Goal: Navigation & Orientation: Understand site structure

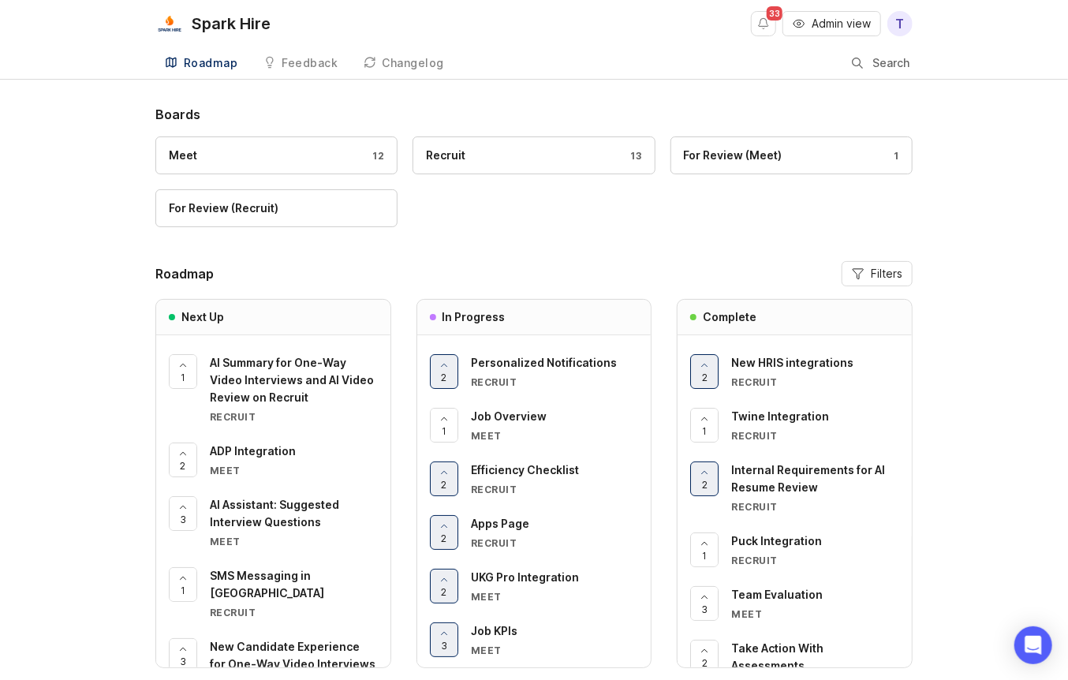
click at [845, 27] on span "Admin view" at bounding box center [840, 24] width 59 height 16
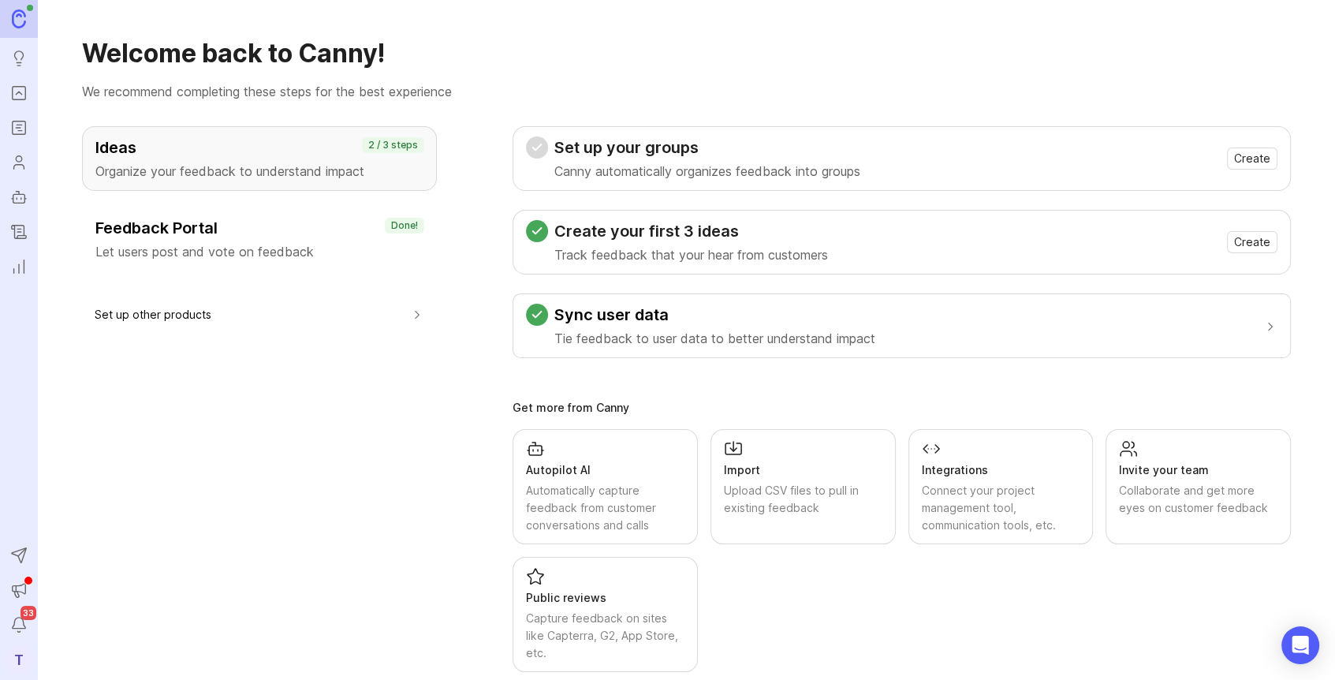
click at [904, 177] on div "Set up your groups Canny automatically organizes feedback into groups Create" at bounding box center [901, 158] width 751 height 44
click at [641, 314] on h3 "Sync user data" at bounding box center [714, 315] width 321 height 22
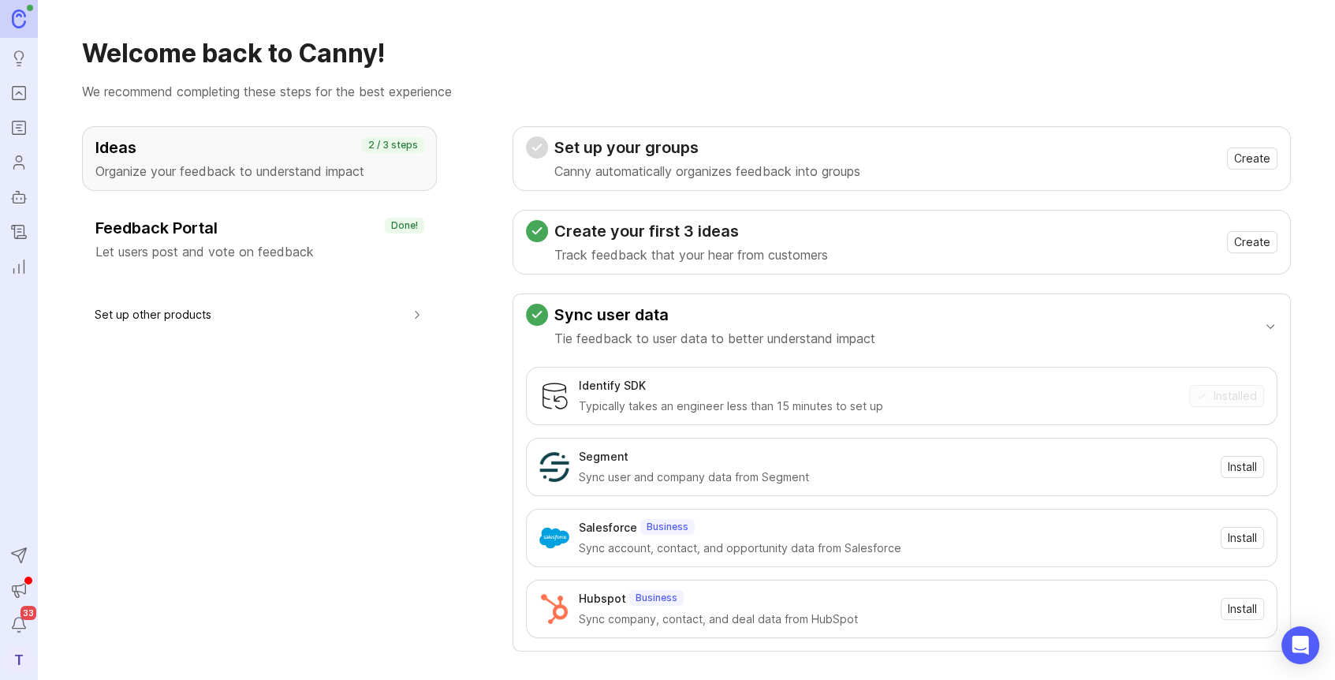
click at [641, 314] on h3 "Sync user data" at bounding box center [714, 315] width 321 height 22
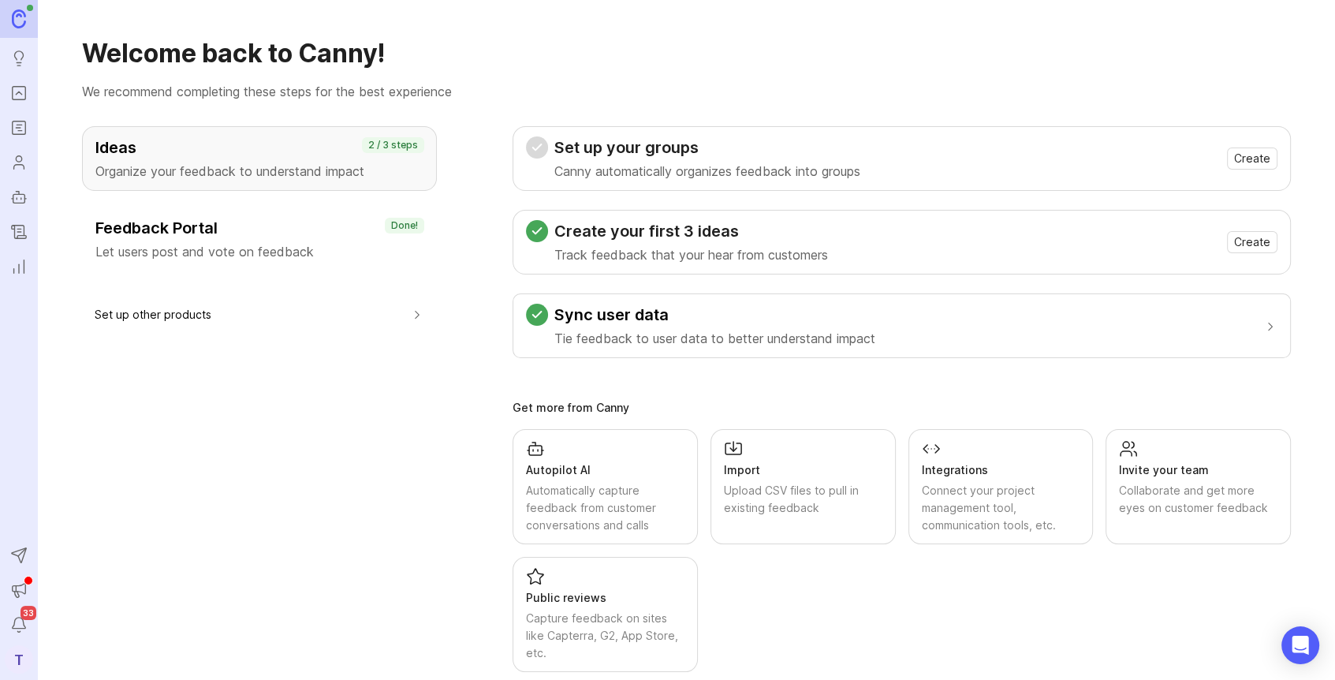
click at [425, 410] on div "Ideas Organize your feedback to understand impact 2 / 3 steps Feedback Portal L…" at bounding box center [259, 399] width 355 height 546
click at [19, 95] on icon "Portal" at bounding box center [18, 93] width 17 height 19
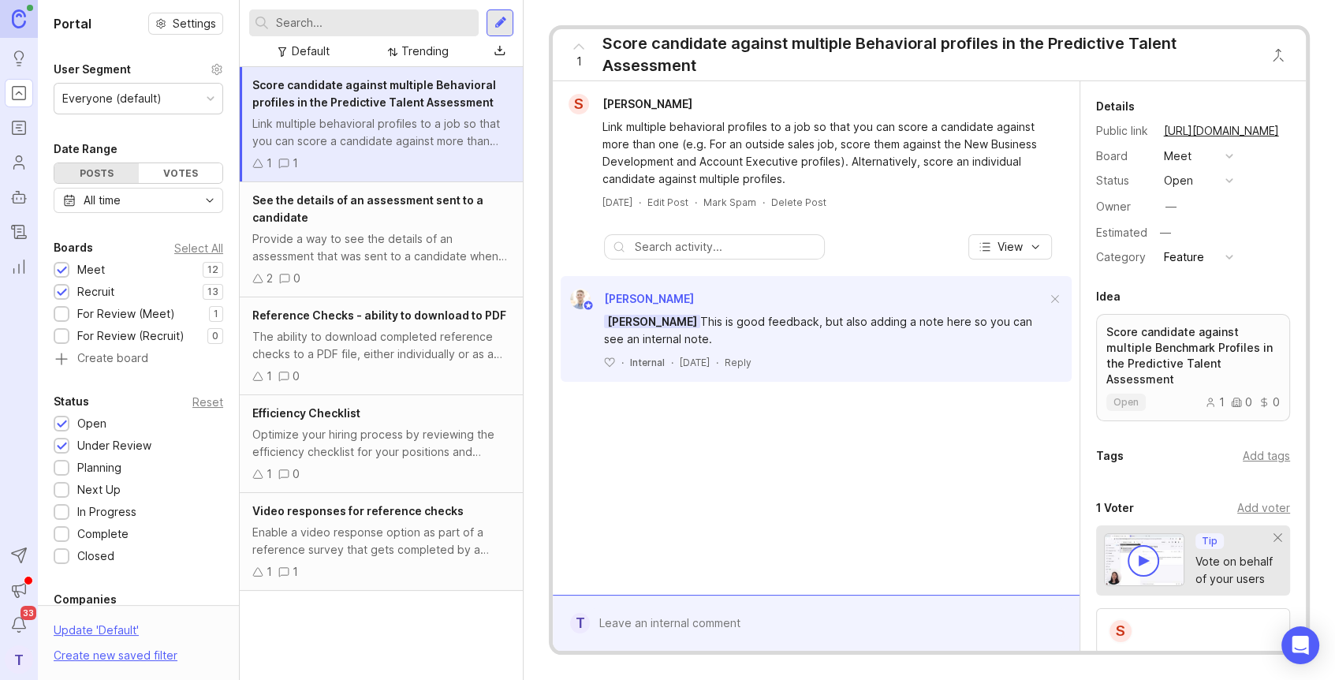
click at [24, 508] on nav "Ideas Portal Roadmaps Users Autopilot Changelog Reporting Send to Autopilot Ann…" at bounding box center [19, 340] width 38 height 680
click at [20, 274] on icon "Reporting" at bounding box center [18, 266] width 17 height 19
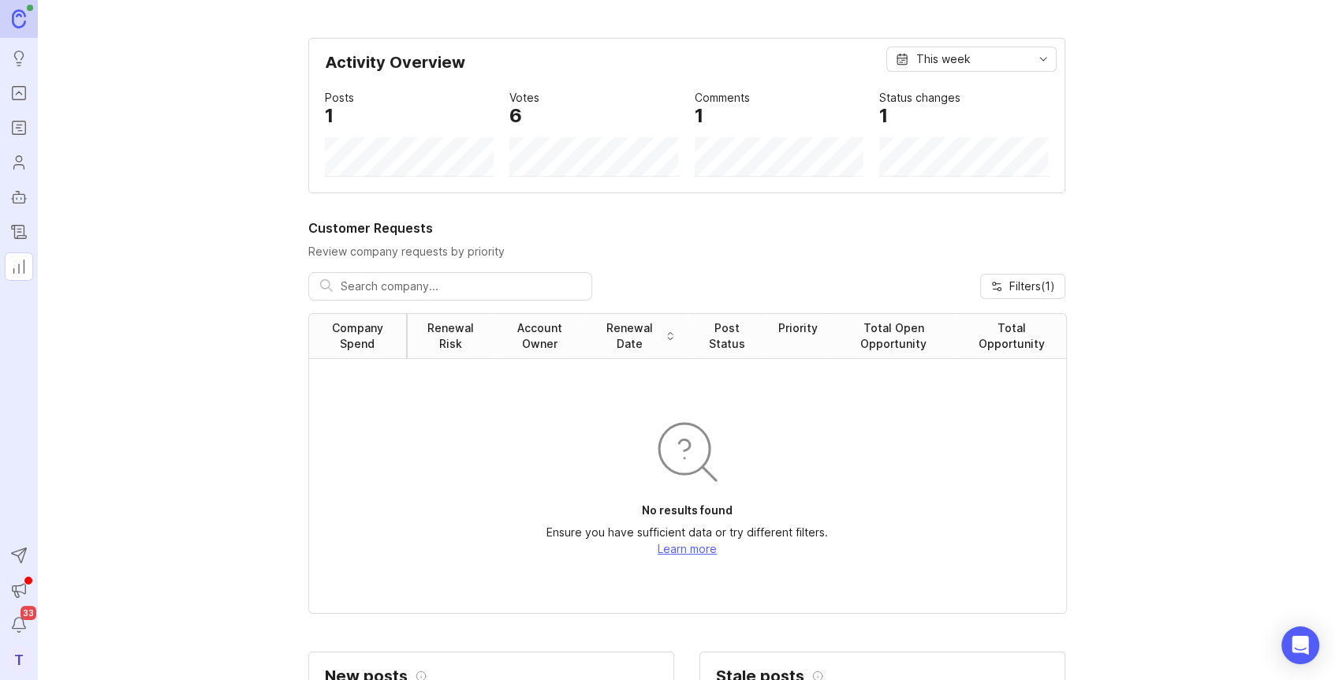
click at [21, 238] on icon "Changelog" at bounding box center [19, 231] width 14 height 13
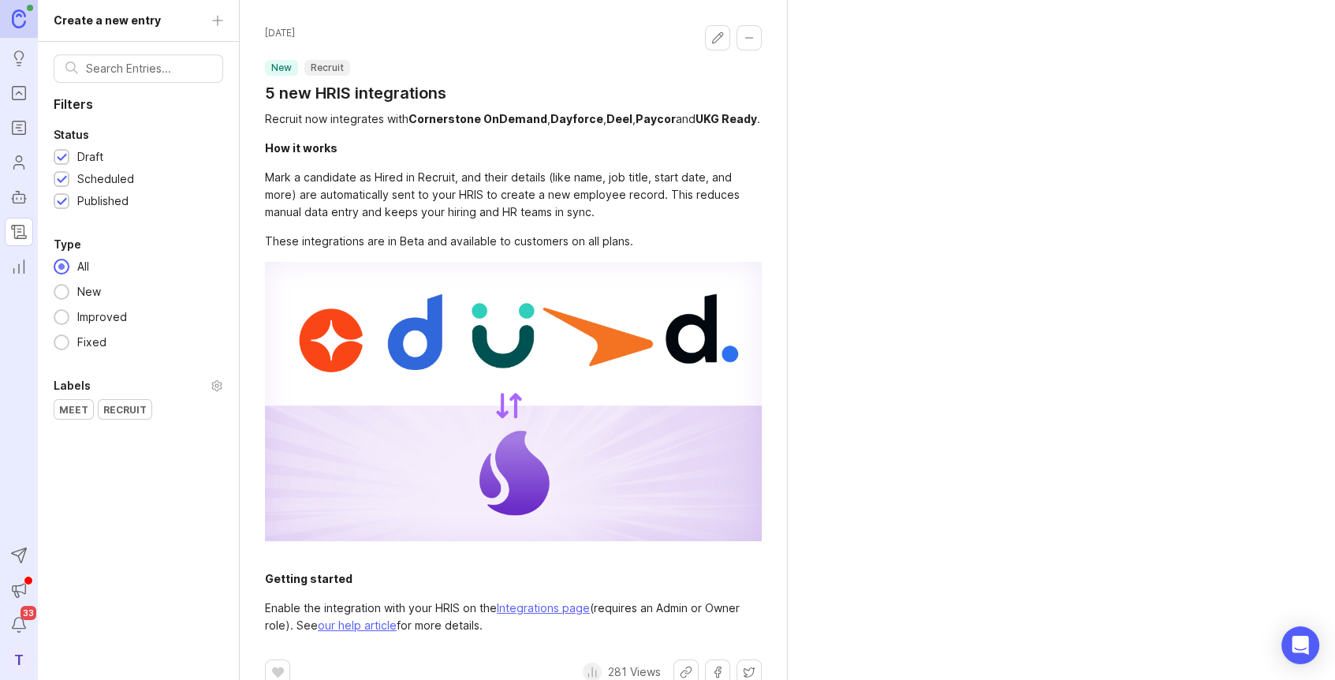
click at [21, 199] on icon "Autopilot" at bounding box center [18, 197] width 17 height 19
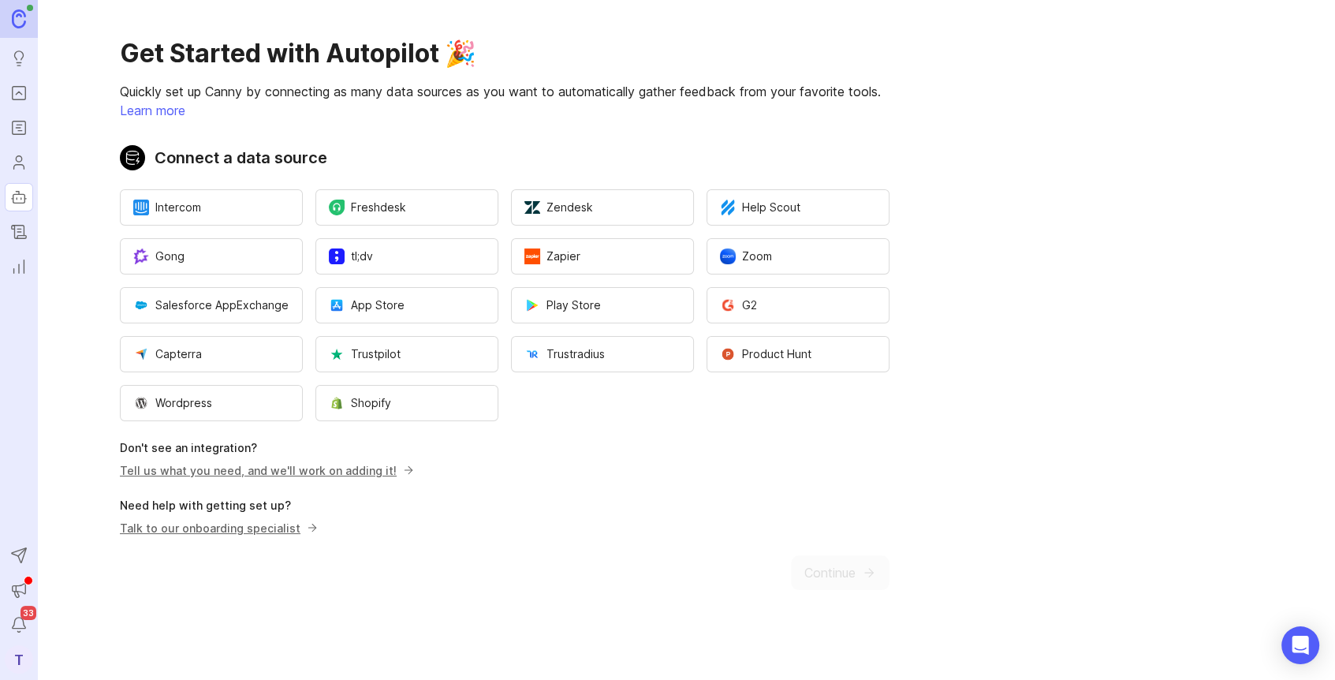
click at [24, 155] on icon "Users" at bounding box center [18, 162] width 17 height 19
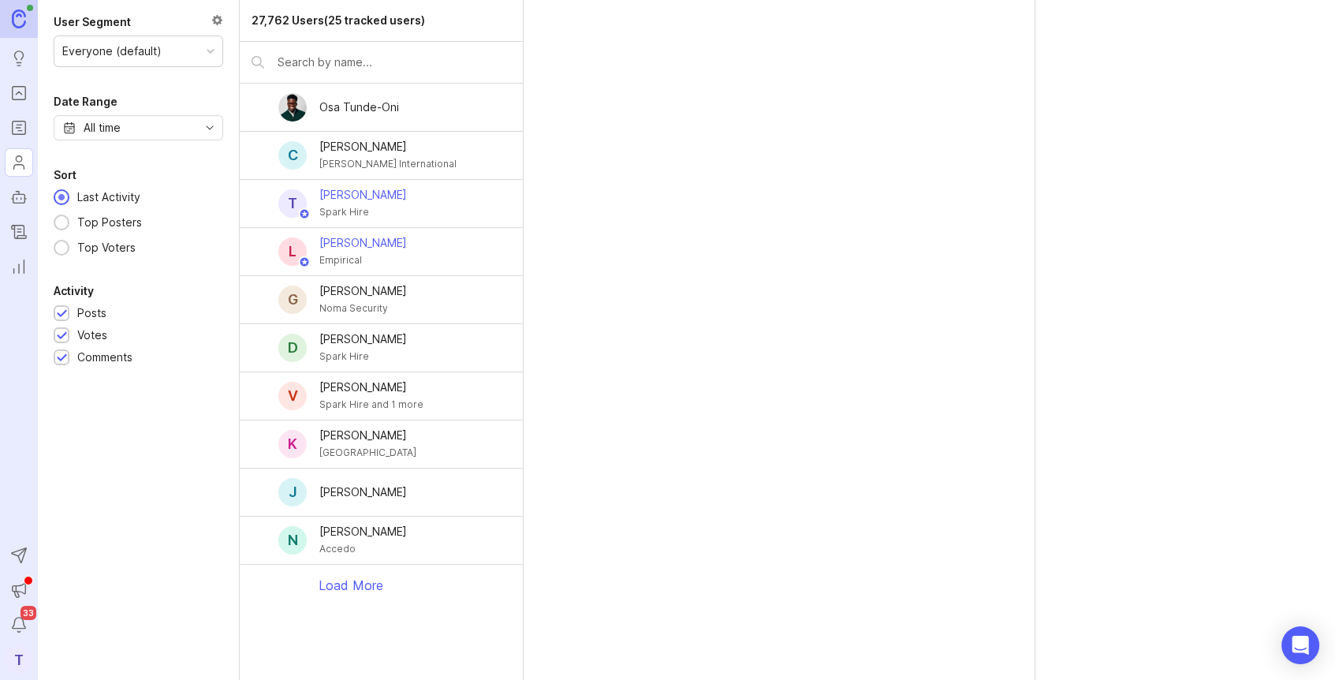
click at [24, 126] on icon "Roadmaps" at bounding box center [18, 127] width 17 height 19
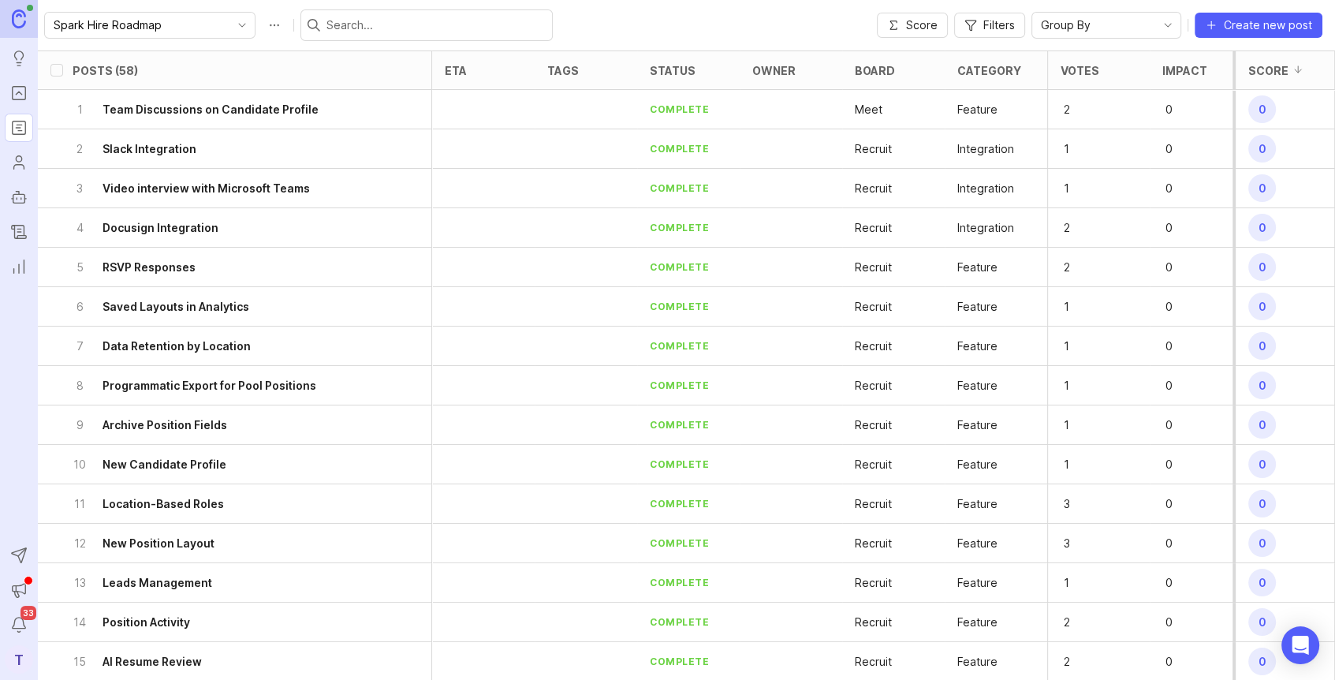
click at [25, 91] on rect "Portal" at bounding box center [19, 93] width 13 height 13
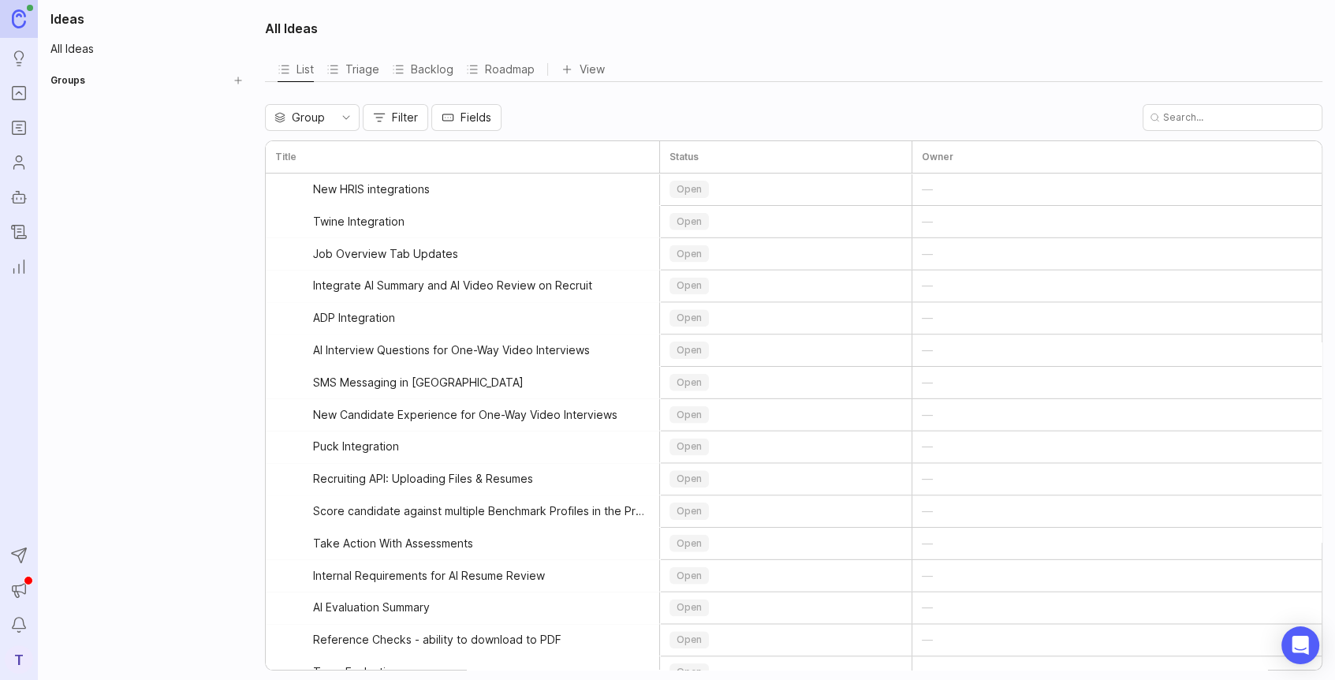
click at [24, 61] on icon "Ideas" at bounding box center [18, 58] width 17 height 19
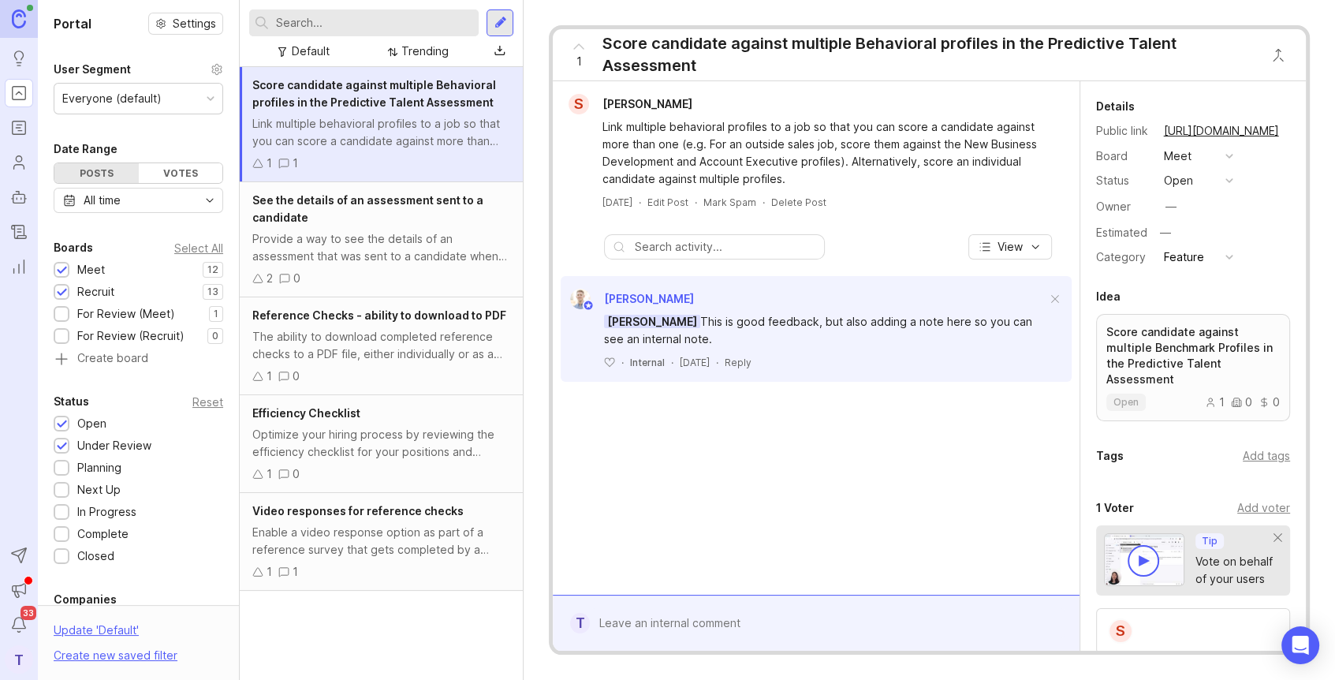
click at [23, 125] on icon "Roadmaps" at bounding box center [18, 127] width 17 height 19
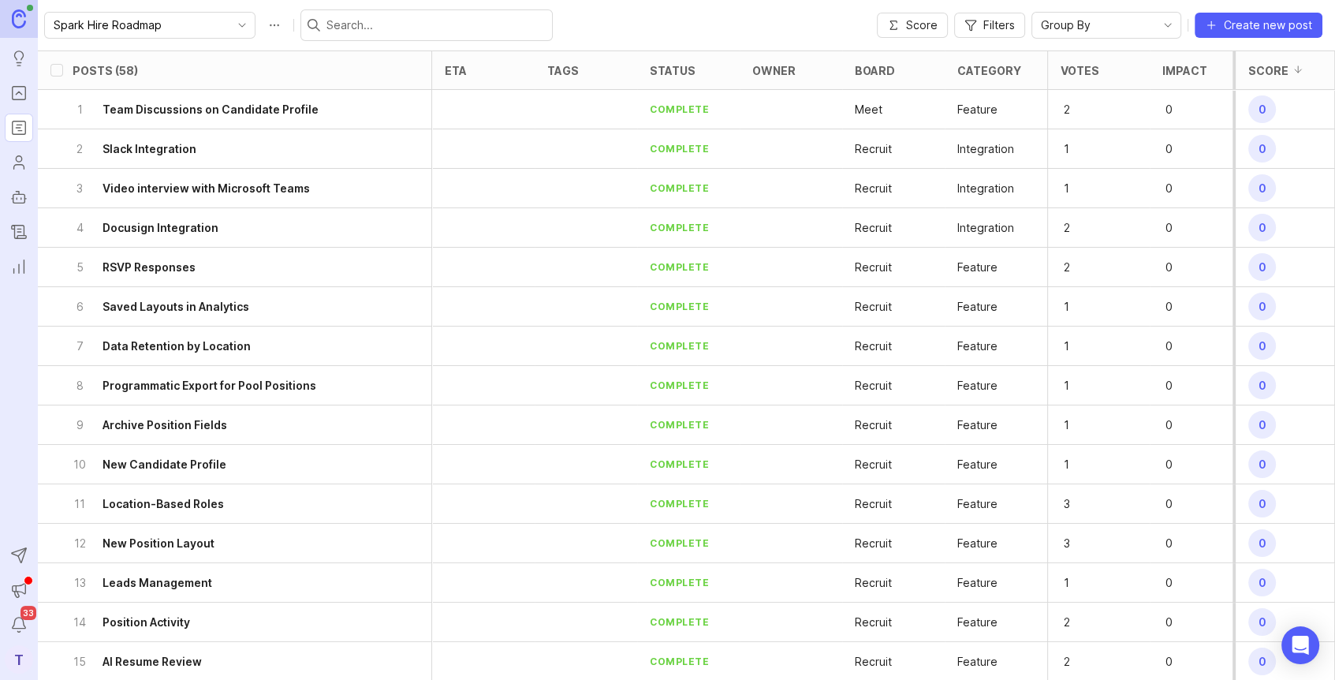
click at [20, 162] on icon "Users" at bounding box center [18, 162] width 17 height 19
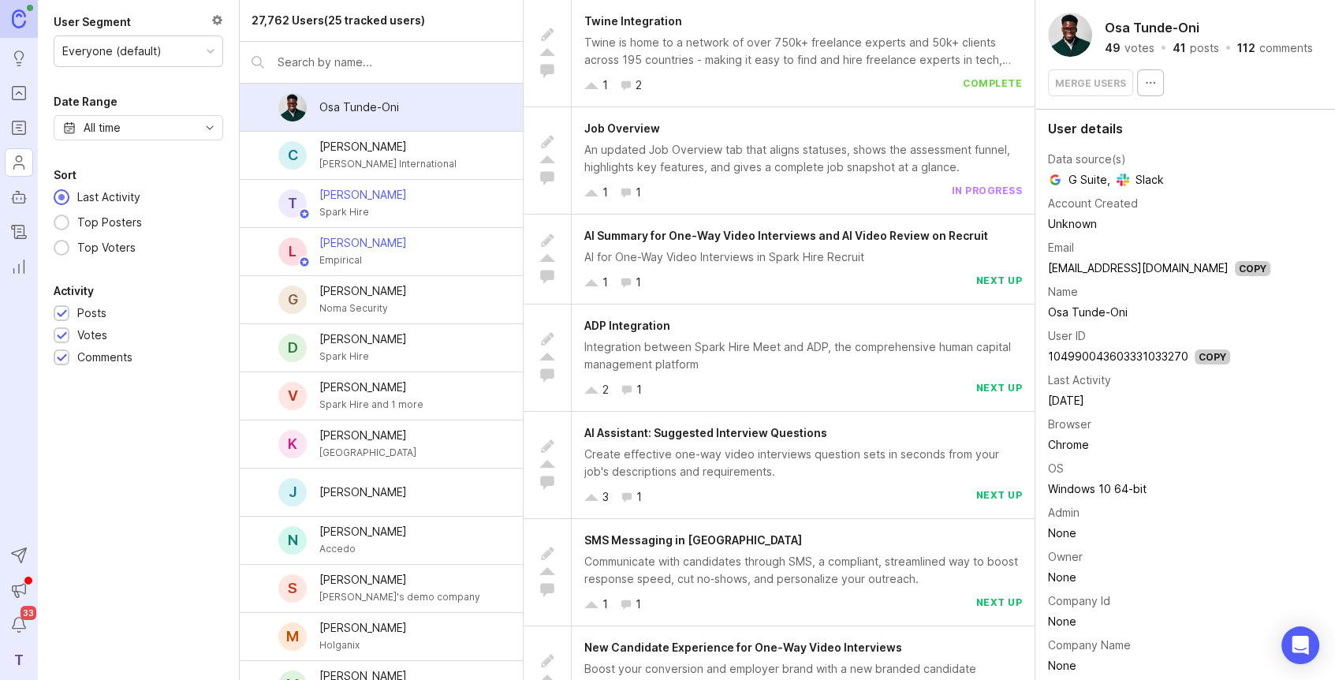
click at [20, 129] on icon "Roadmaps" at bounding box center [18, 127] width 17 height 19
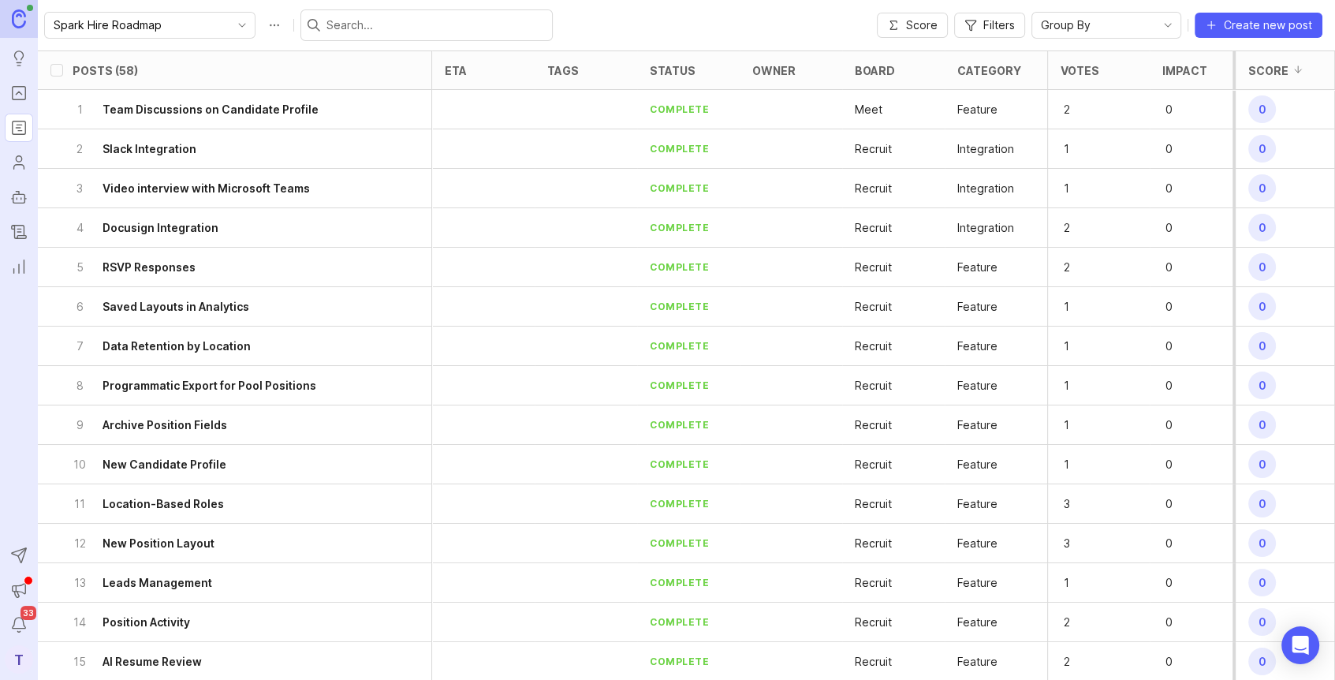
click at [19, 92] on icon "Portal" at bounding box center [19, 92] width 6 height 3
